Goal: Information Seeking & Learning: Check status

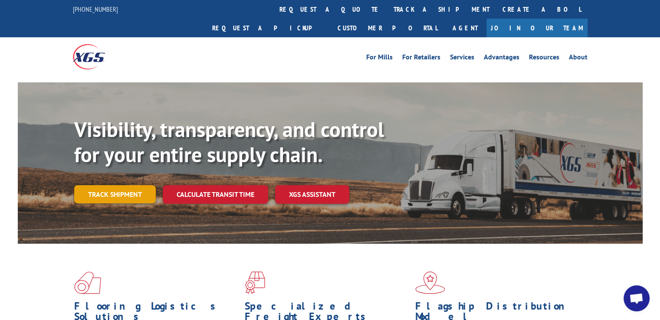
click at [118, 185] on link "Track shipment" at bounding box center [115, 194] width 82 height 18
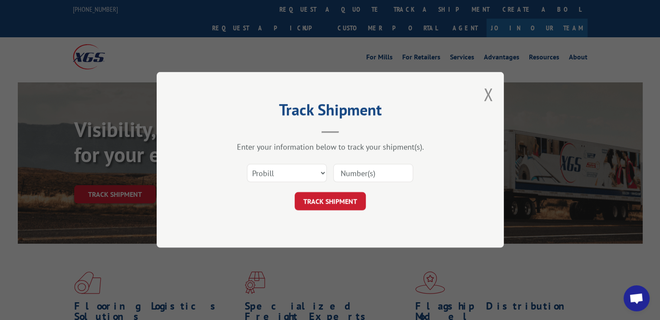
click at [399, 167] on input at bounding box center [373, 173] width 80 height 18
paste input "17612030"
type input "17612030"
click at [329, 204] on button "TRACK SHIPMENT" at bounding box center [330, 202] width 71 height 18
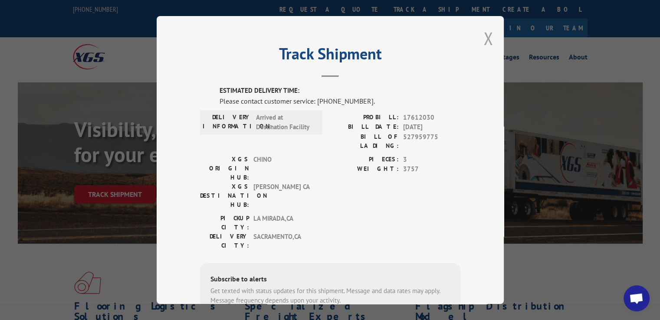
click at [485, 37] on button "Close modal" at bounding box center [488, 38] width 10 height 23
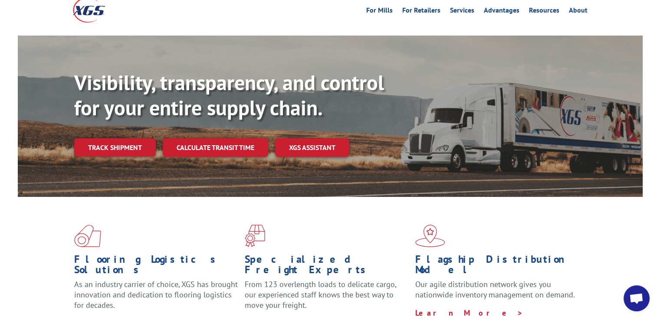
scroll to position [43, 0]
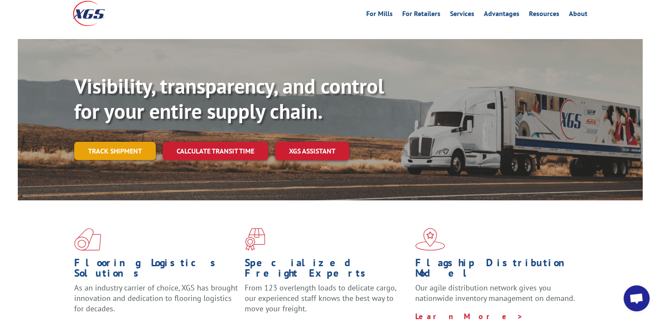
click at [97, 142] on link "Track shipment" at bounding box center [115, 151] width 82 height 18
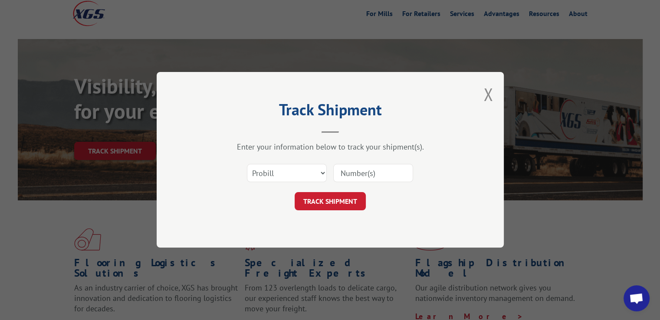
click at [361, 173] on input at bounding box center [373, 173] width 80 height 18
paste input "17612030"
type input "17612030"
click at [328, 203] on button "TRACK SHIPMENT" at bounding box center [330, 202] width 71 height 18
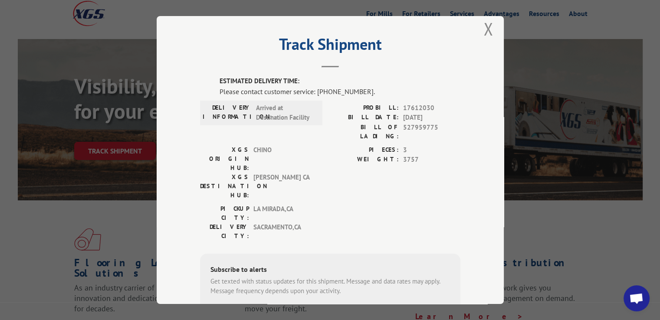
scroll to position [0, 0]
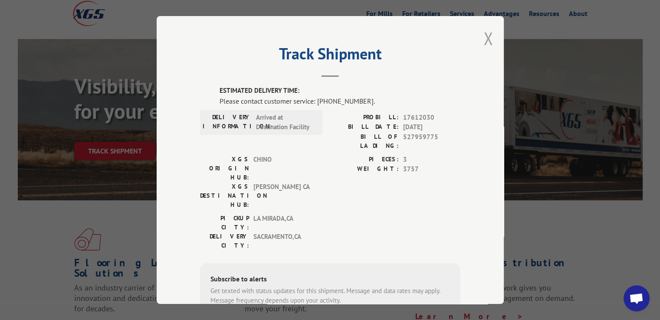
click at [483, 37] on button "Close modal" at bounding box center [488, 38] width 10 height 23
